Goal: Book appointment/travel/reservation

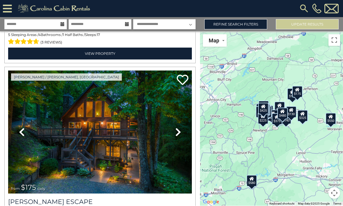
scroll to position [331, 0]
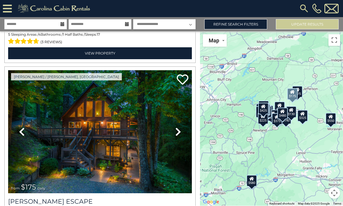
click at [103, 148] on img at bounding box center [100, 132] width 184 height 123
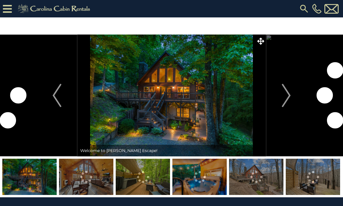
click at [285, 96] on img "Next" at bounding box center [285, 95] width 9 height 23
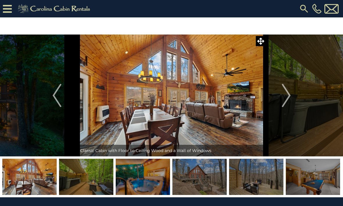
click at [288, 96] on img "Next" at bounding box center [285, 95] width 9 height 23
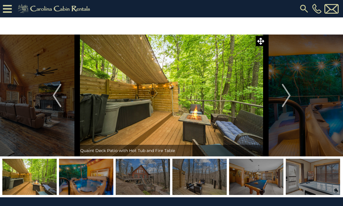
click at [287, 95] on img "Next" at bounding box center [285, 95] width 9 height 23
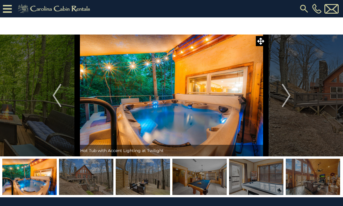
click at [288, 93] on img "Next" at bounding box center [285, 95] width 9 height 23
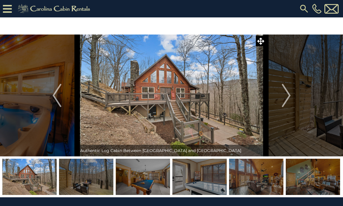
click at [288, 92] on img "Next" at bounding box center [285, 95] width 9 height 23
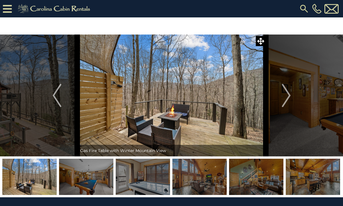
click at [286, 93] on img "Next" at bounding box center [285, 95] width 9 height 23
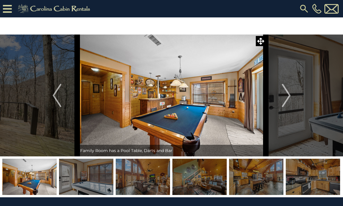
click at [288, 91] on img "Next" at bounding box center [285, 95] width 9 height 23
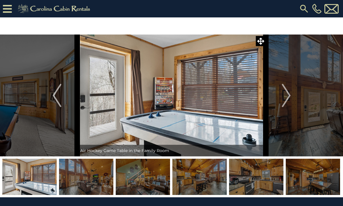
click at [287, 91] on img "Next" at bounding box center [285, 95] width 9 height 23
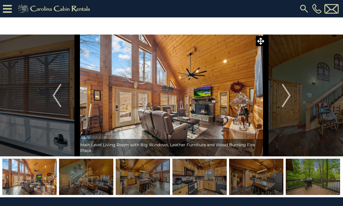
click at [287, 93] on img "Next" at bounding box center [285, 95] width 9 height 23
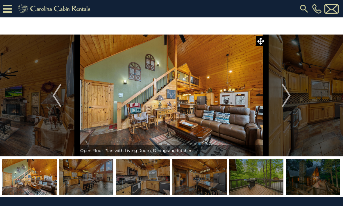
click at [288, 93] on img "Next" at bounding box center [285, 95] width 9 height 23
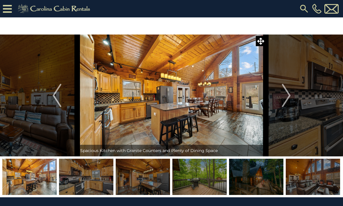
click at [288, 91] on img "Next" at bounding box center [285, 95] width 9 height 23
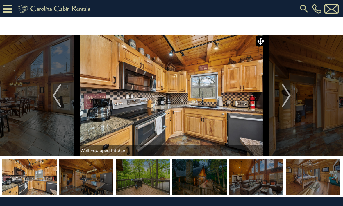
click at [290, 89] on img "Next" at bounding box center [285, 95] width 9 height 23
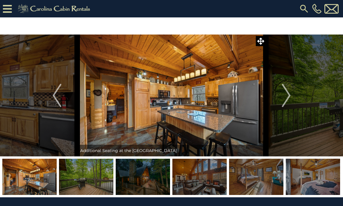
click at [289, 91] on img "Next" at bounding box center [285, 95] width 9 height 23
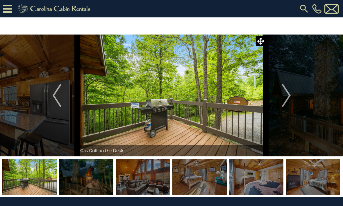
click at [286, 93] on img "Next" at bounding box center [285, 95] width 9 height 23
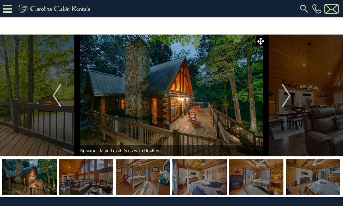
click at [289, 93] on img "Next" at bounding box center [285, 95] width 9 height 23
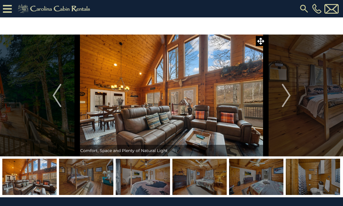
click at [289, 92] on img "Next" at bounding box center [285, 95] width 9 height 23
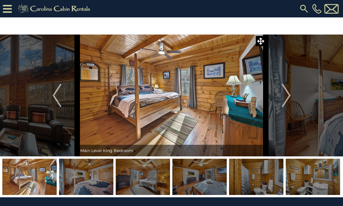
click at [289, 93] on img "Next" at bounding box center [285, 95] width 9 height 23
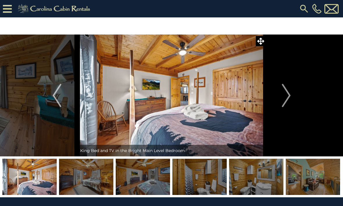
click at [289, 92] on img "Next" at bounding box center [285, 95] width 9 height 23
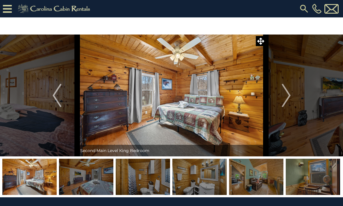
click at [289, 92] on img "Next" at bounding box center [285, 95] width 9 height 23
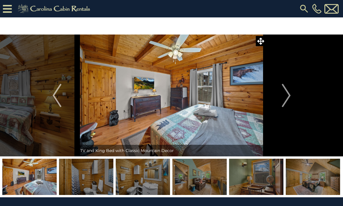
click at [289, 91] on img "Next" at bounding box center [285, 95] width 9 height 23
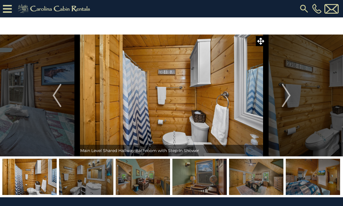
click at [289, 93] on img "Next" at bounding box center [285, 95] width 9 height 23
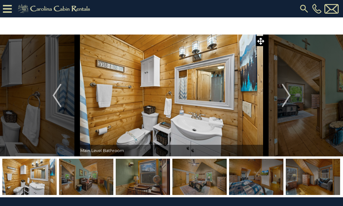
click at [289, 92] on img "Next" at bounding box center [285, 95] width 9 height 23
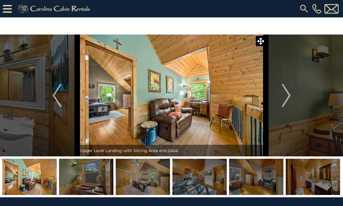
click at [289, 92] on img "Next" at bounding box center [285, 95] width 9 height 23
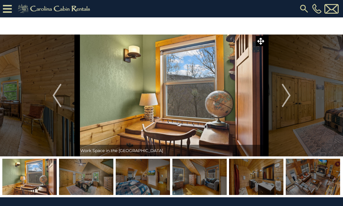
click at [289, 93] on img "Next" at bounding box center [285, 95] width 9 height 23
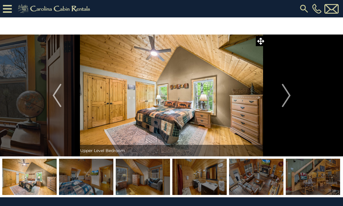
click at [289, 92] on img "Next" at bounding box center [285, 95] width 9 height 23
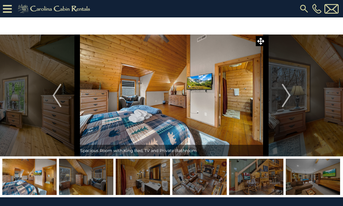
click at [288, 92] on img "Next" at bounding box center [285, 95] width 9 height 23
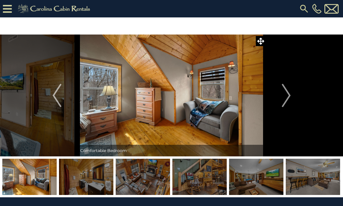
click at [285, 93] on img "Next" at bounding box center [285, 95] width 9 height 23
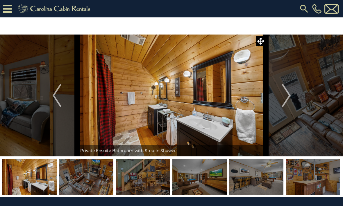
click at [286, 93] on img "Next" at bounding box center [285, 95] width 9 height 23
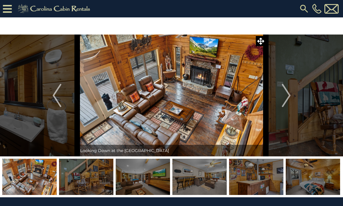
click at [287, 93] on img "Next" at bounding box center [285, 95] width 9 height 23
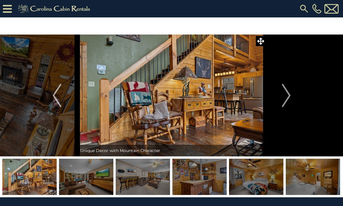
click at [288, 93] on img "Next" at bounding box center [285, 95] width 9 height 23
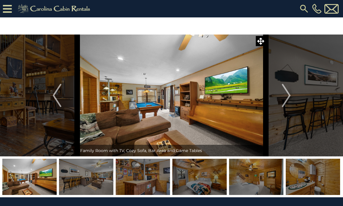
click at [289, 92] on img "Next" at bounding box center [285, 95] width 9 height 23
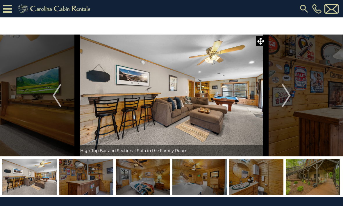
click at [287, 94] on img "Next" at bounding box center [285, 95] width 9 height 23
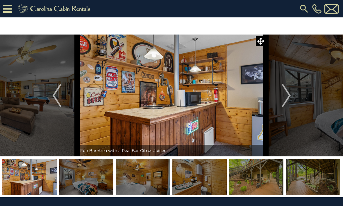
click at [287, 95] on img "Next" at bounding box center [285, 95] width 9 height 23
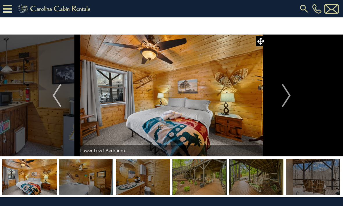
click at [289, 92] on img "Next" at bounding box center [285, 95] width 9 height 23
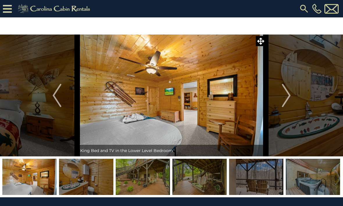
click at [289, 93] on img "Next" at bounding box center [285, 95] width 9 height 23
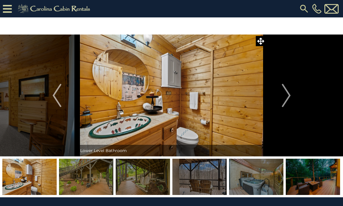
click at [288, 94] on img "Next" at bounding box center [285, 95] width 9 height 23
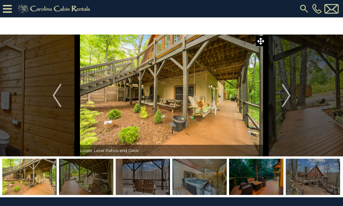
click at [289, 95] on img "Next" at bounding box center [285, 95] width 9 height 23
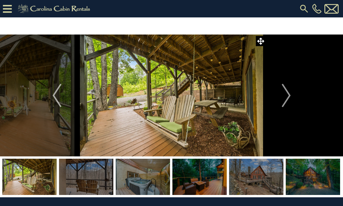
click at [288, 95] on img "Next" at bounding box center [285, 95] width 9 height 23
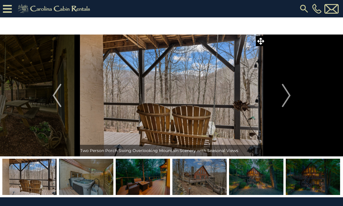
click at [289, 95] on img "Next" at bounding box center [285, 95] width 9 height 23
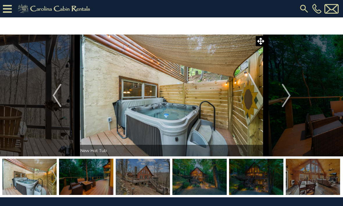
click at [287, 95] on img "Next" at bounding box center [285, 95] width 9 height 23
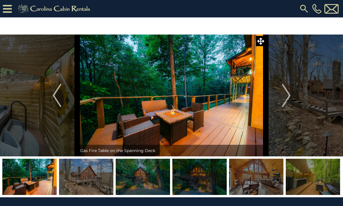
click at [289, 95] on img "Next" at bounding box center [285, 95] width 9 height 23
